Goal: Navigation & Orientation: Find specific page/section

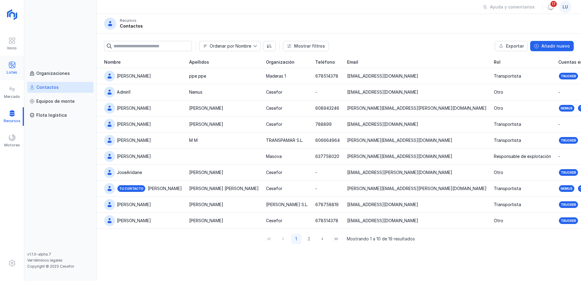
click at [8, 64] on div "Lotes" at bounding box center [12, 68] width 24 height 18
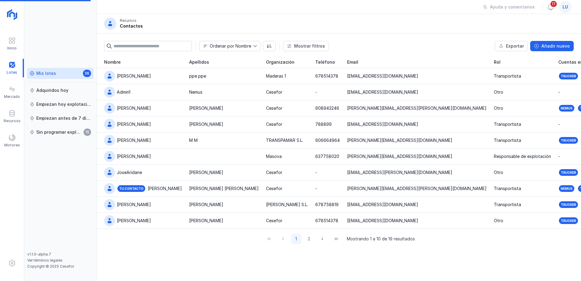
click at [41, 76] on div "Mis lotes" at bounding box center [46, 73] width 20 height 6
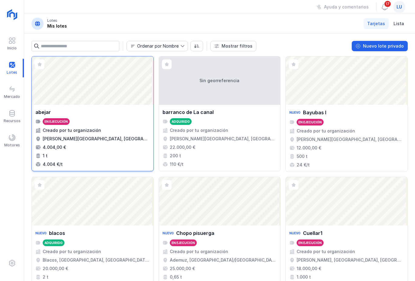
click at [120, 82] on div "Abrir lote" at bounding box center [93, 80] width 122 height 48
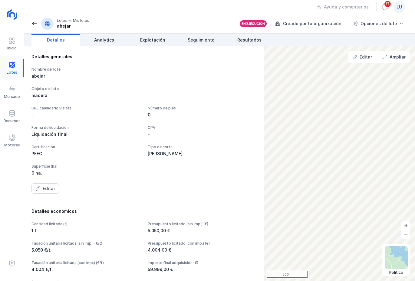
click at [14, 65] on div at bounding box center [12, 68] width 24 height 18
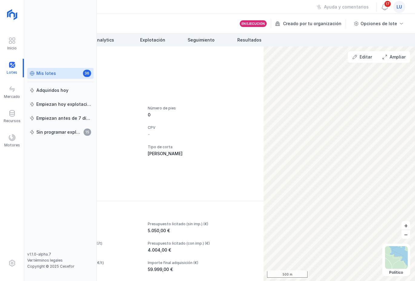
click at [47, 74] on div "Mis lotes" at bounding box center [46, 73] width 20 height 6
